Goal: Information Seeking & Learning: Check status

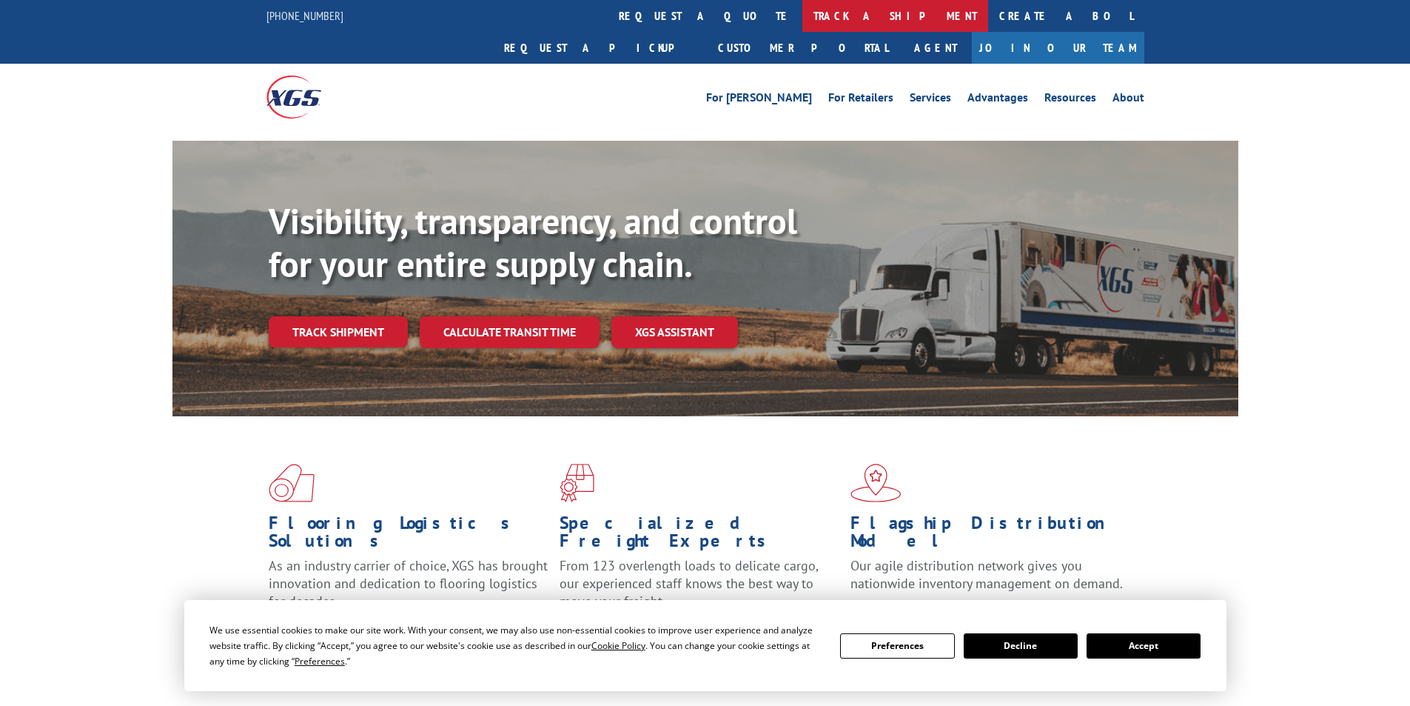
click at [803, 13] on link "track a shipment" at bounding box center [896, 16] width 186 height 32
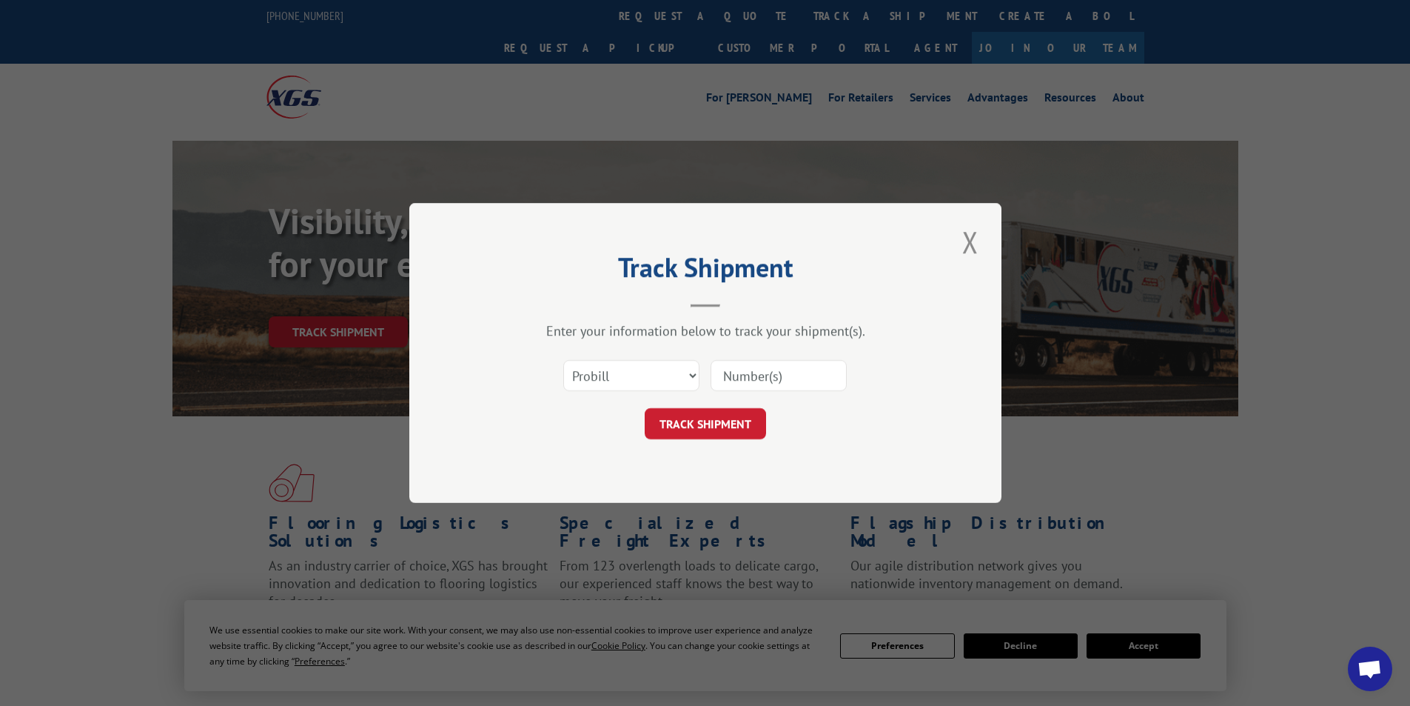
click at [746, 375] on input at bounding box center [779, 375] width 136 height 31
paste input "17508334"
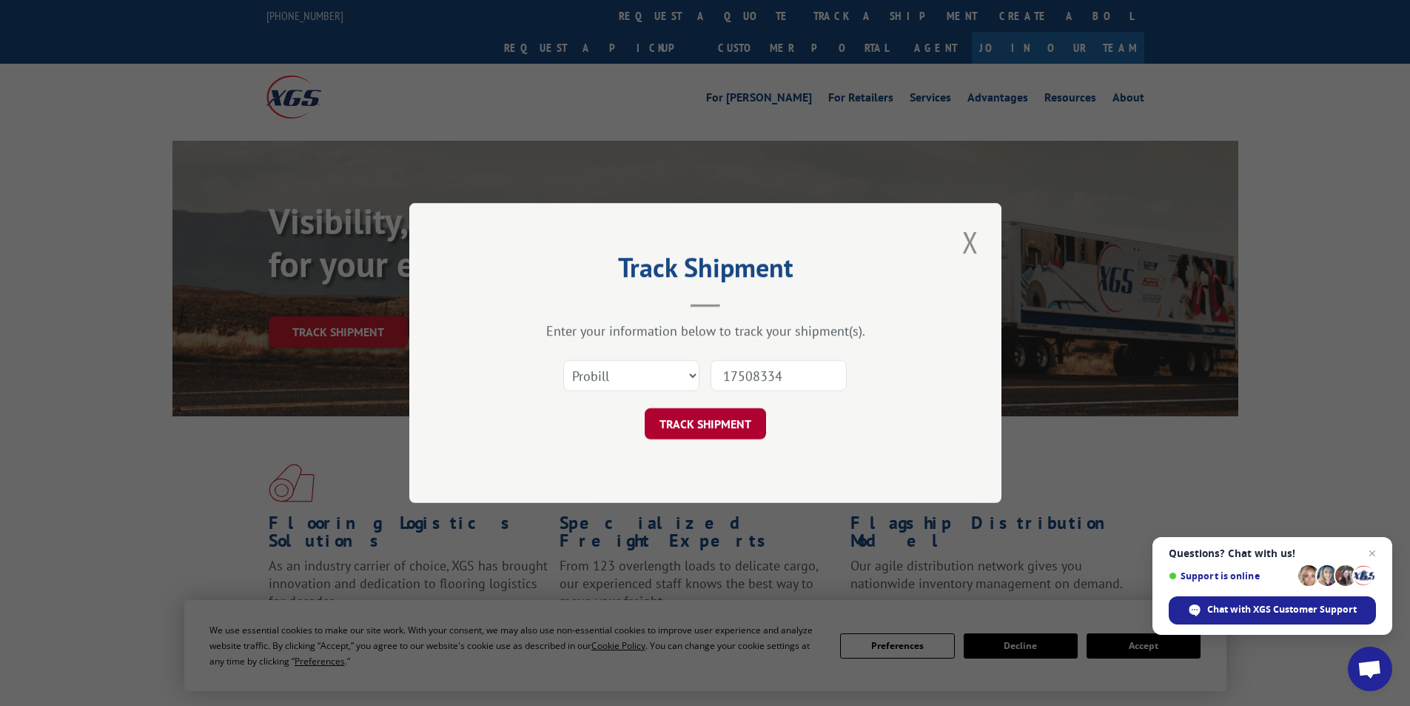
type input "17508334"
click at [704, 431] on button "TRACK SHIPMENT" at bounding box center [705, 423] width 121 height 31
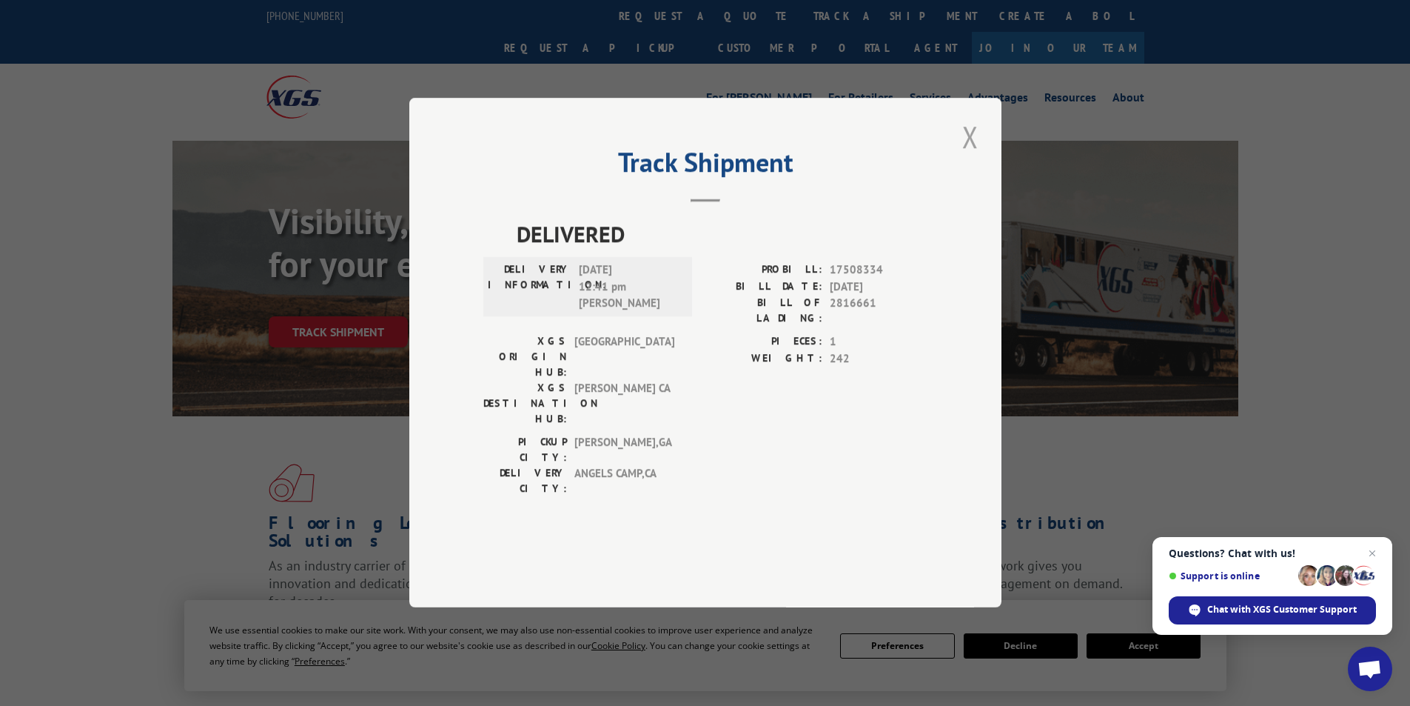
click at [971, 157] on button "Close modal" at bounding box center [970, 136] width 25 height 41
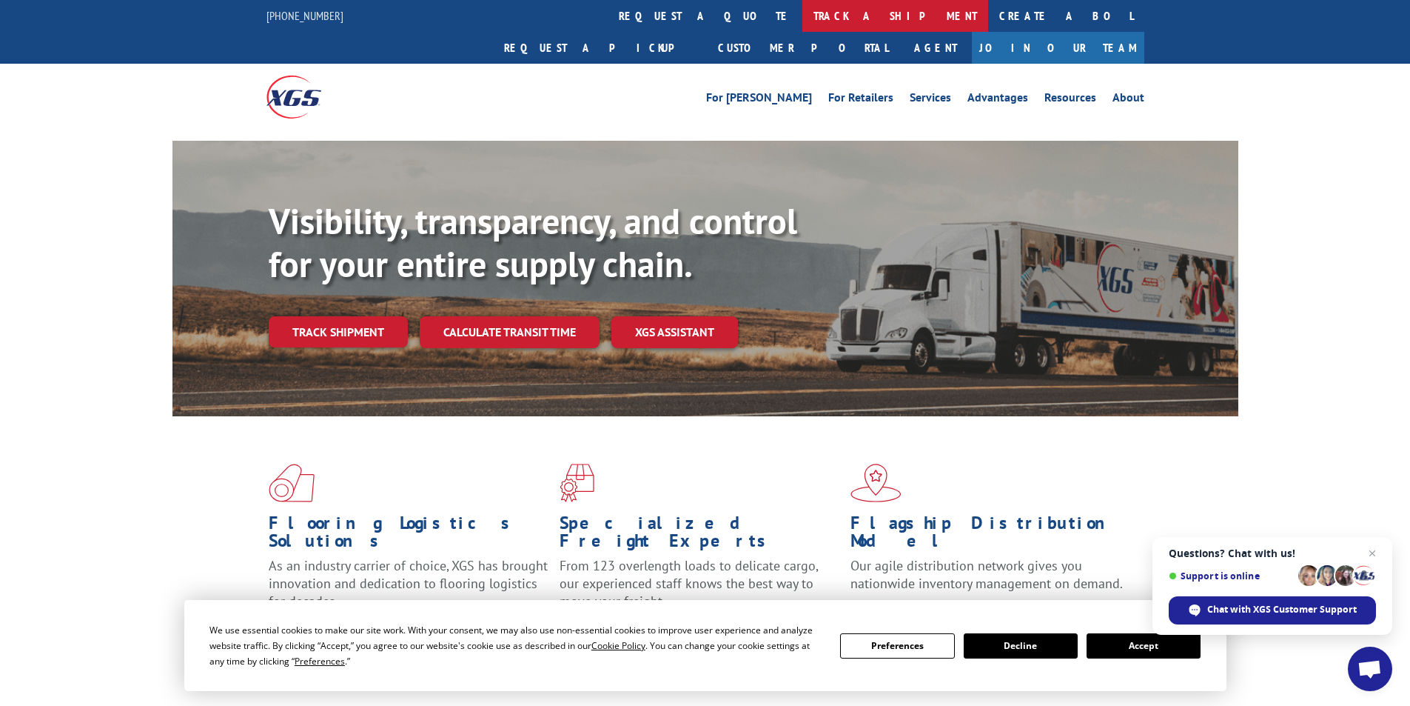
click at [803, 13] on link "track a shipment" at bounding box center [896, 16] width 186 height 32
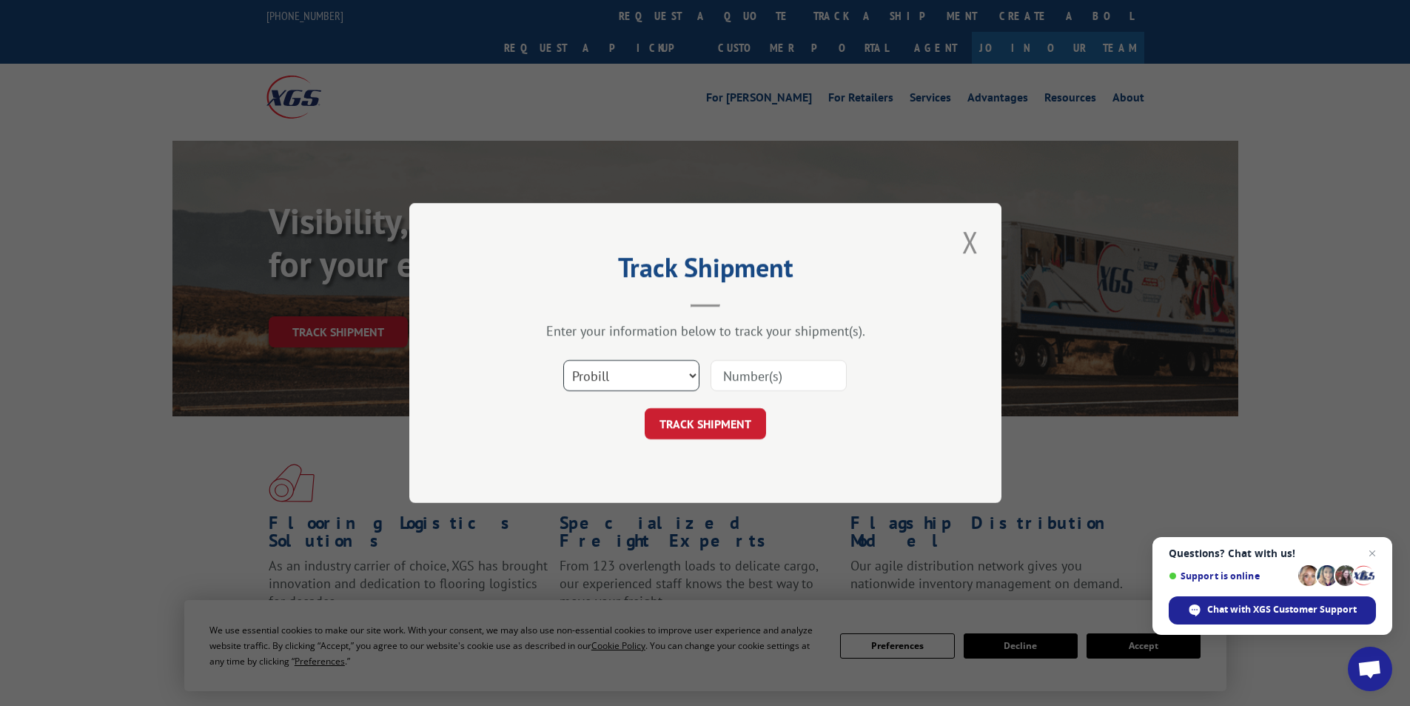
click at [689, 375] on select "Select category... Probill BOL PO" at bounding box center [631, 375] width 136 height 31
select select "bol"
click at [563, 360] on select "Select category... Probill BOL PO" at bounding box center [631, 375] width 136 height 31
click at [764, 375] on input at bounding box center [779, 375] width 136 height 31
type input "3347495"
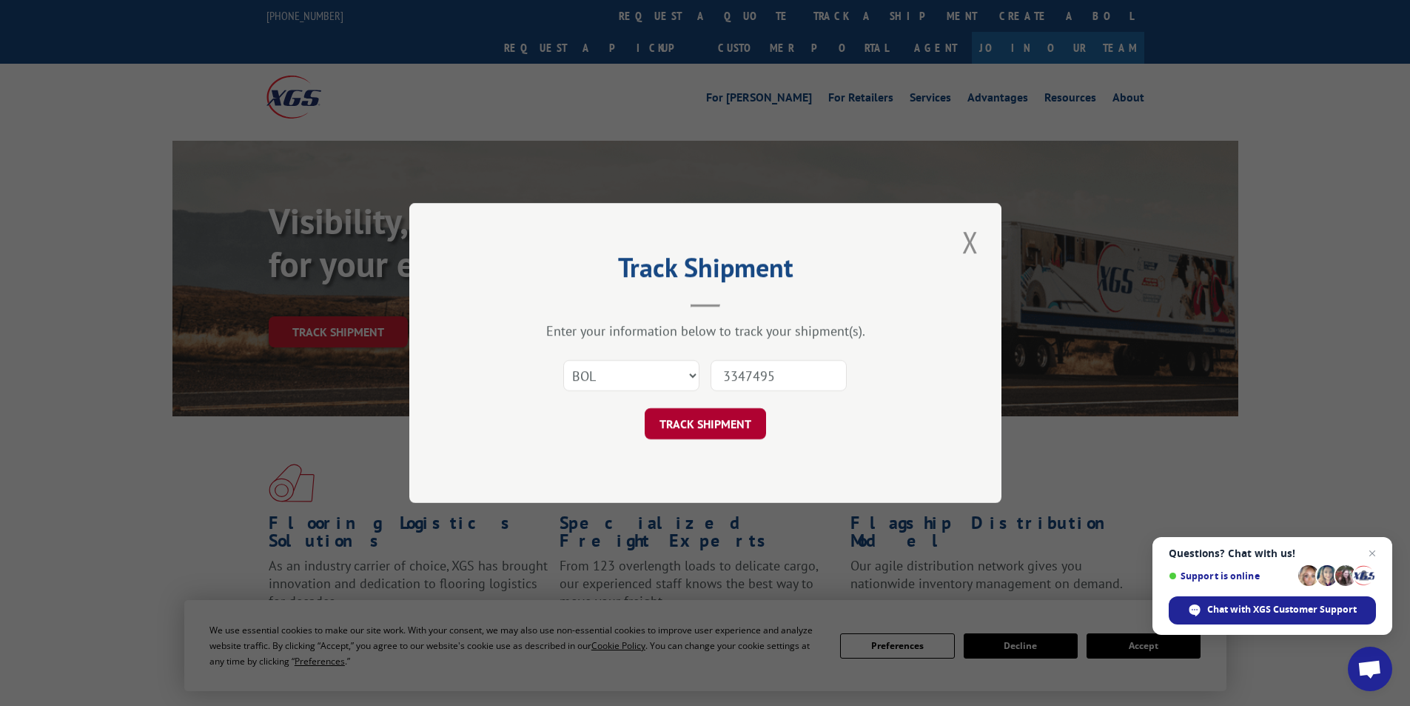
click at [737, 423] on button "TRACK SHIPMENT" at bounding box center [705, 423] width 121 height 31
